Goal: Task Accomplishment & Management: Manage account settings

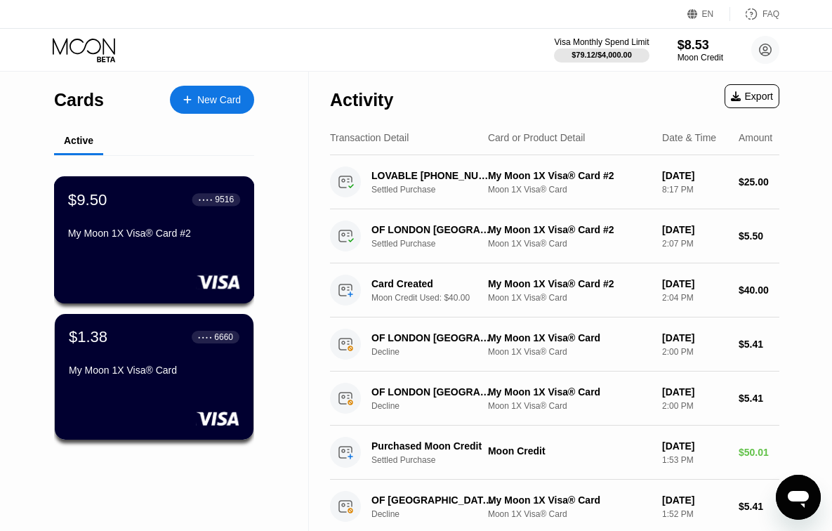
click at [193, 246] on div "$9.50 ● ● ● ● 9516 My Moon 1X Visa® Card #2" at bounding box center [154, 239] width 201 height 127
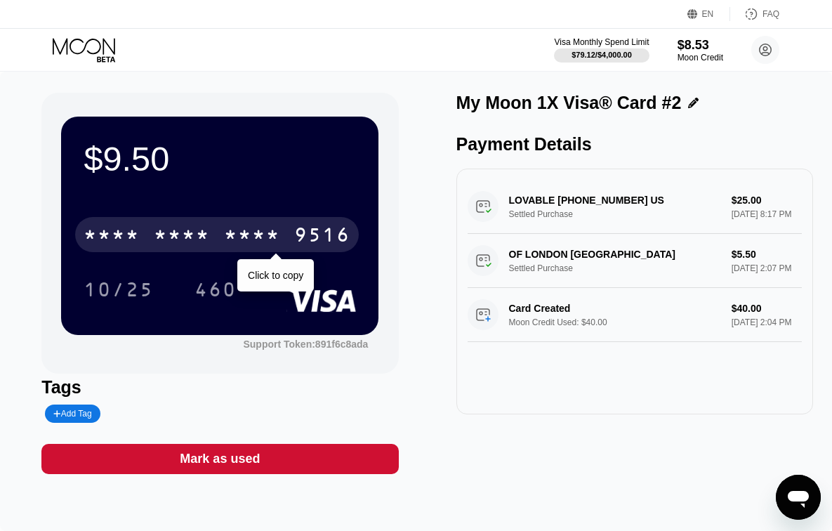
click at [322, 224] on div "* * * * * * * * * * * * 9516" at bounding box center [217, 234] width 284 height 35
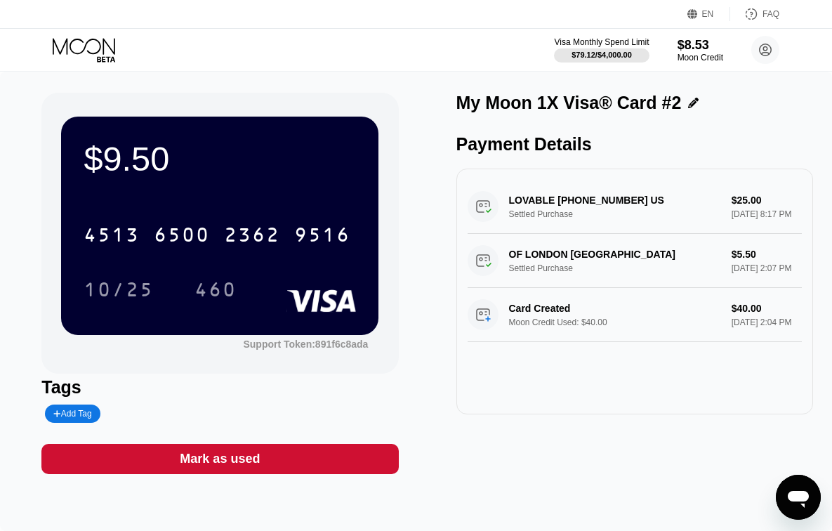
click at [289, 246] on div "[CREDIT_CARD_NUMBER]" at bounding box center [217, 234] width 284 height 35
